Goal: Ask a question

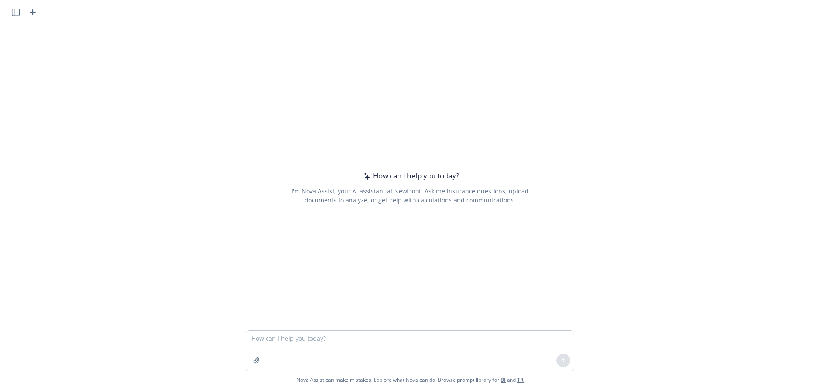
click at [316, 344] on textarea at bounding box center [410, 351] width 327 height 40
type textarea "i need to explain to a client how STD works with CA SDI"
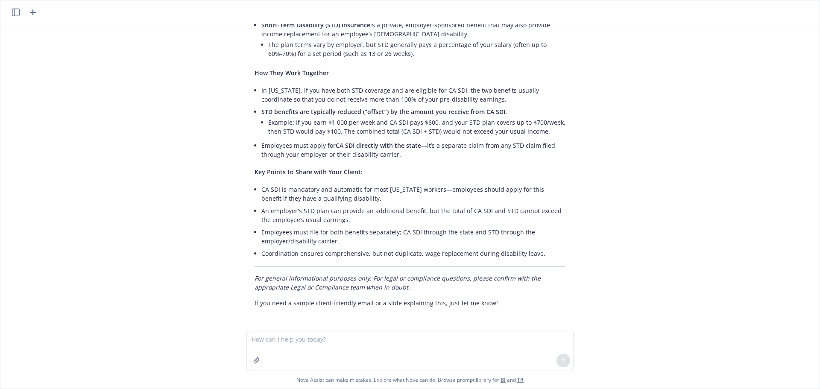
scroll to position [145, 0]
